Goal: Use online tool/utility: Utilize a website feature to perform a specific function

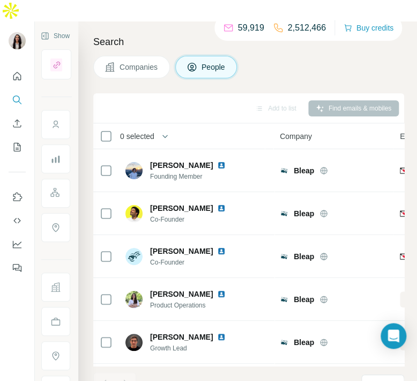
scroll to position [0, 114]
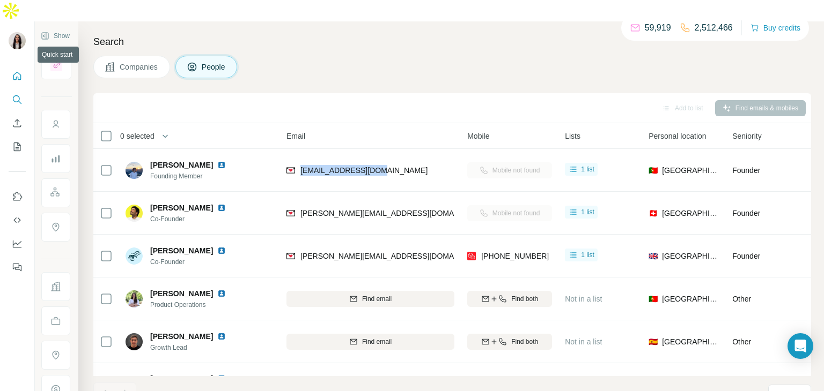
click at [18, 71] on icon "Quick start" at bounding box center [17, 76] width 11 height 11
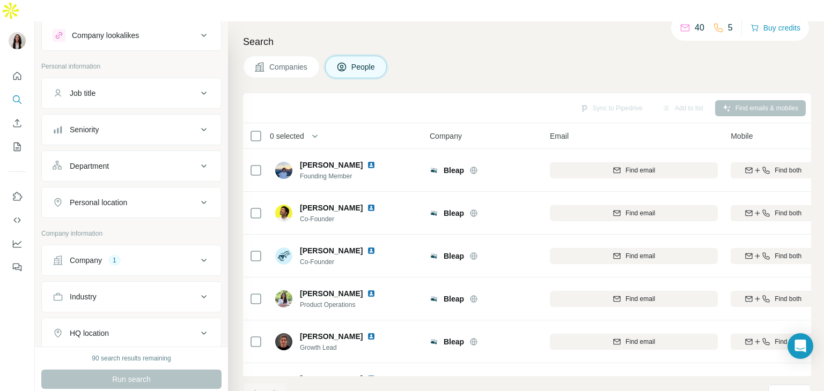
scroll to position [38, 0]
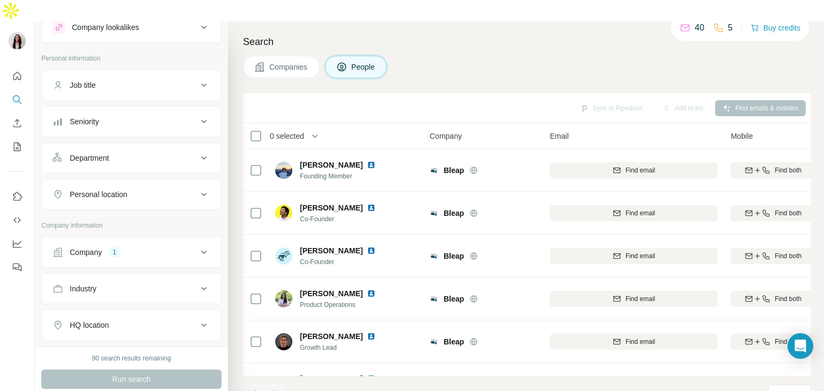
click at [173, 247] on div "Company 1" at bounding box center [125, 252] width 145 height 11
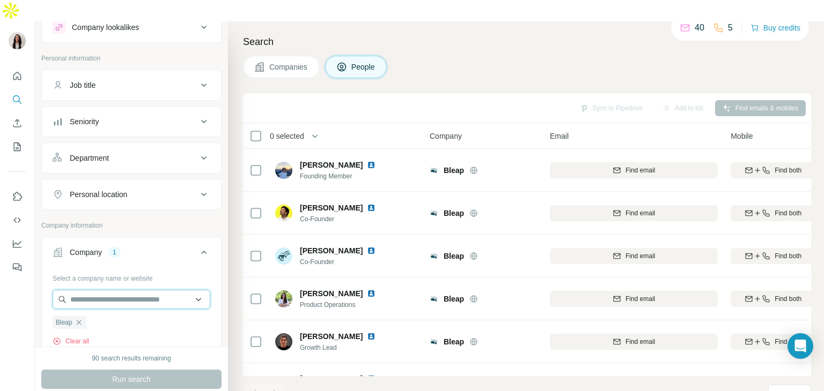
click at [167, 290] on input "text" at bounding box center [132, 299] width 158 height 19
paste input "*********"
type input "*********"
click at [121, 300] on div "Tectra [URL]" at bounding box center [131, 305] width 152 height 29
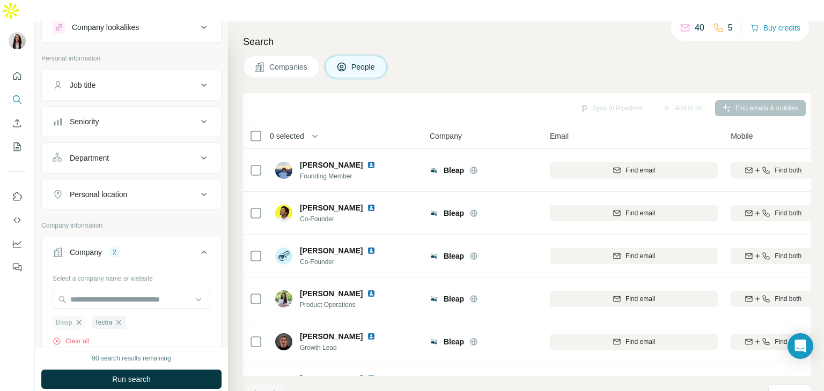
click at [80, 319] on icon "button" at bounding box center [79, 323] width 9 height 9
click at [116, 371] on div "90 search results remaining Run search Clear Save search Share filters" at bounding box center [131, 380] width 193 height 66
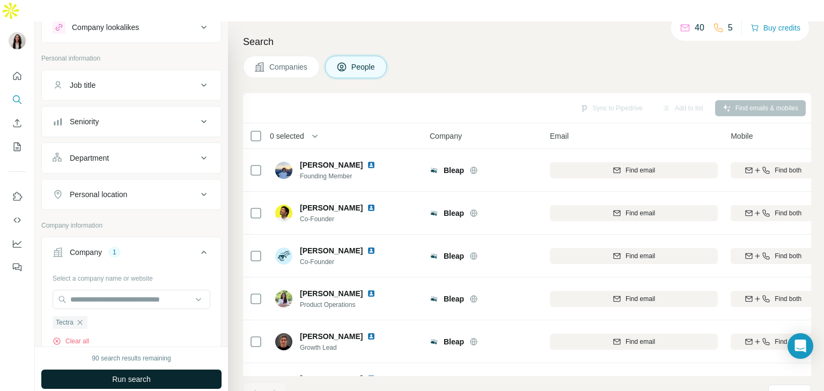
click at [114, 374] on span "Run search" at bounding box center [131, 379] width 39 height 11
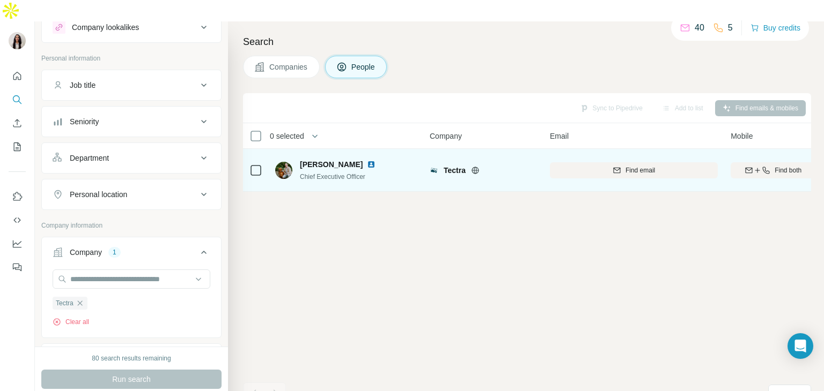
click at [327, 159] on span "[PERSON_NAME]" at bounding box center [331, 164] width 63 height 11
click at [367, 160] on img at bounding box center [371, 164] width 9 height 9
